Goal: Find specific page/section: Find specific page/section

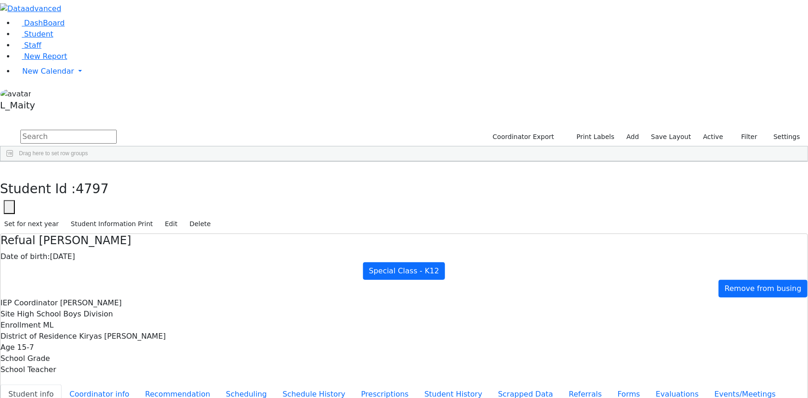
scroll to position [1473, 0]
click at [9, 169] on icon "button" at bounding box center [6, 172] width 5 height 6
click at [117, 130] on input "text" at bounding box center [68, 137] width 96 height 14
click at [53, 38] on link "Student" at bounding box center [34, 34] width 38 height 9
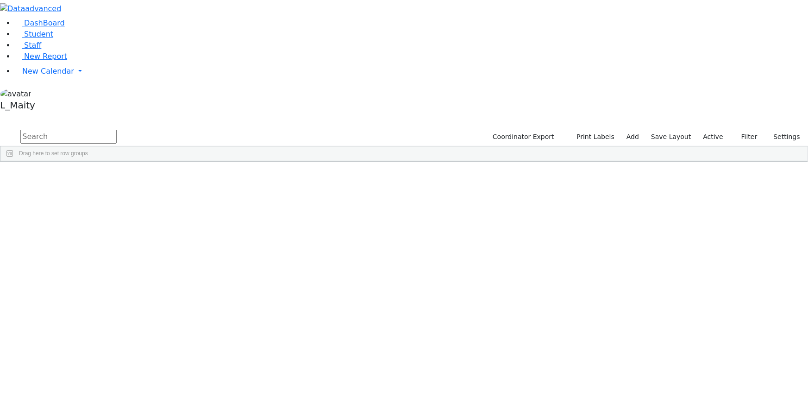
scroll to position [126, 0]
